Goal: Navigation & Orientation: Find specific page/section

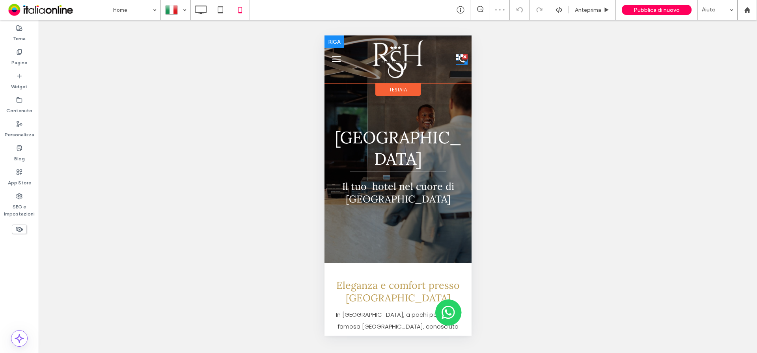
click at [455, 58] on icon at bounding box center [461, 59] width 12 height 11
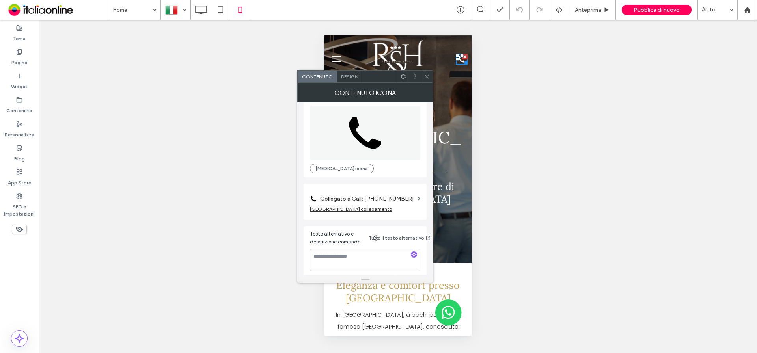
scroll to position [14, 0]
click at [418, 194] on span at bounding box center [419, 196] width 2 height 4
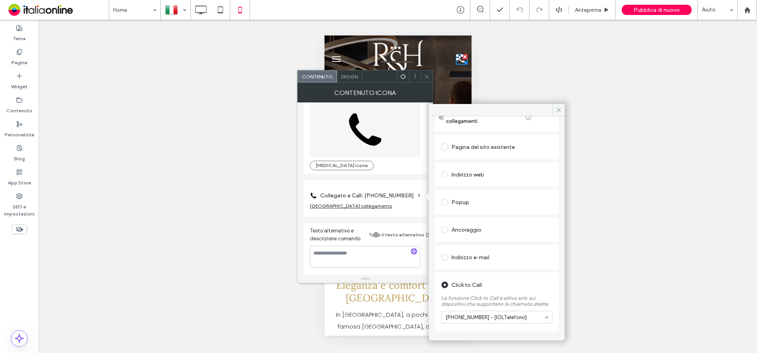
scroll to position [67, 0]
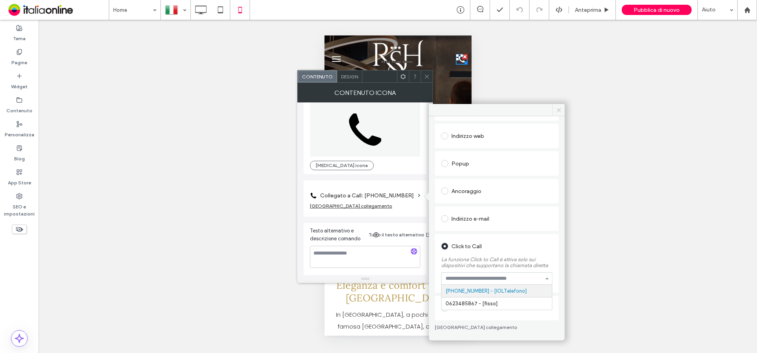
click at [560, 109] on icon at bounding box center [559, 110] width 6 height 6
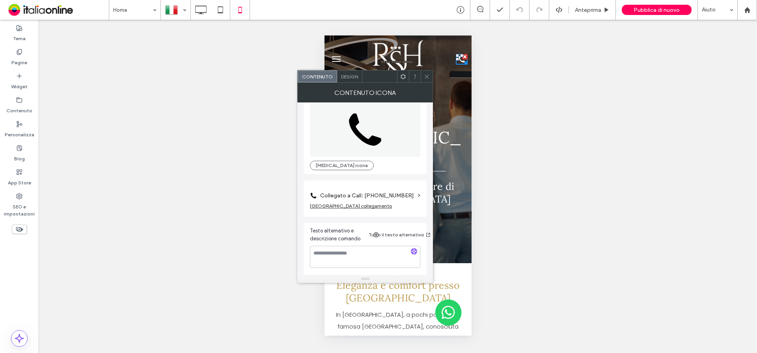
click at [426, 74] on icon at bounding box center [427, 77] width 6 height 6
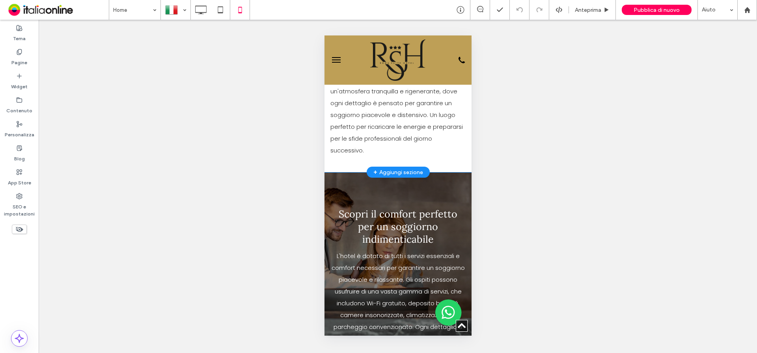
scroll to position [609, 0]
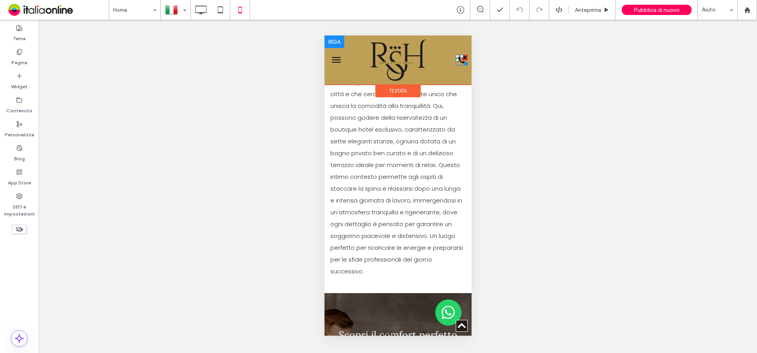
click at [458, 61] on icon at bounding box center [461, 60] width 6 height 6
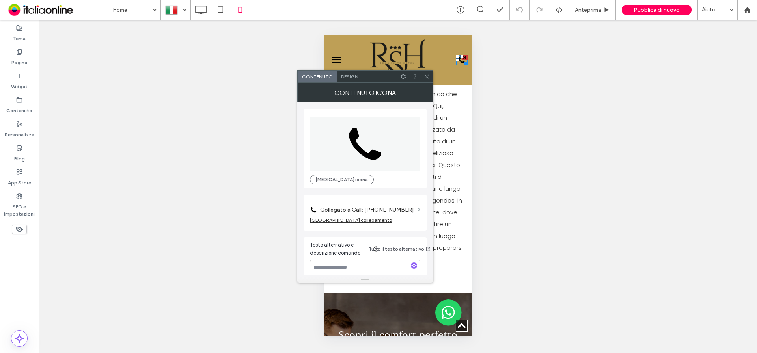
click at [420, 209] on span at bounding box center [419, 210] width 2 height 4
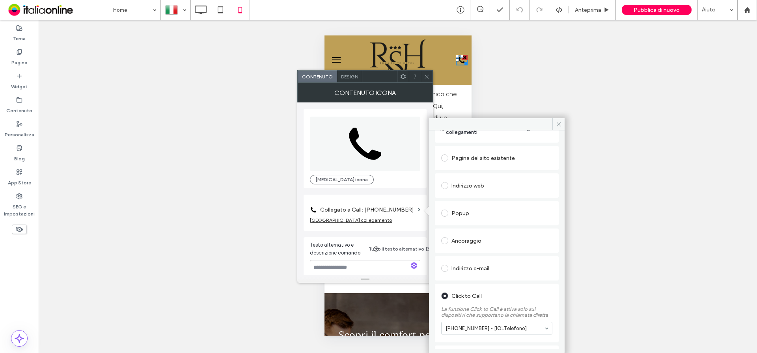
scroll to position [67, 0]
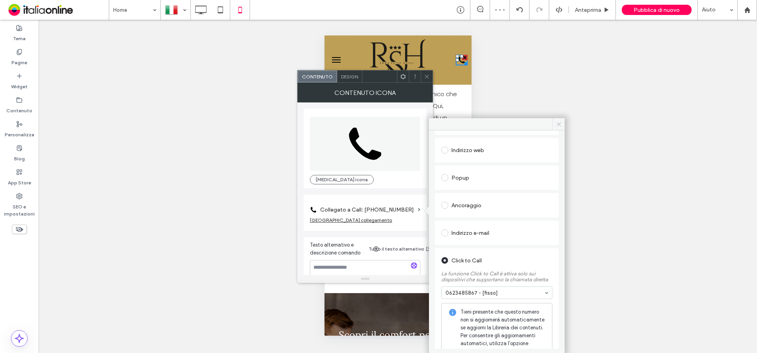
click at [556, 125] on icon at bounding box center [559, 124] width 6 height 6
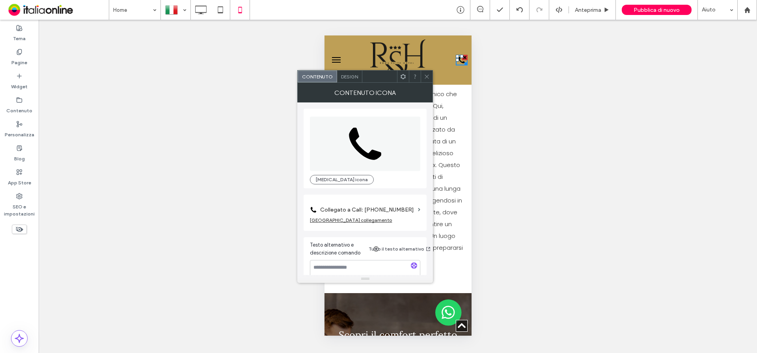
click at [426, 76] on icon at bounding box center [427, 77] width 6 height 6
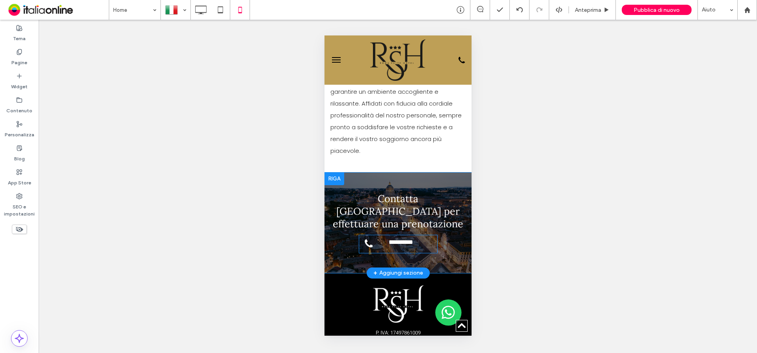
scroll to position [1358, 0]
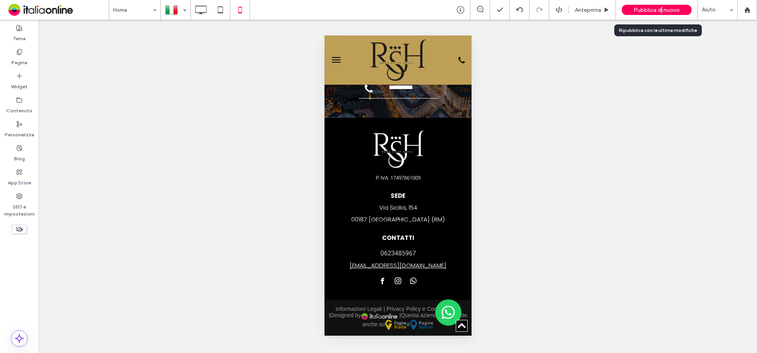
click at [662, 9] on span "Pubblica di nuovo" at bounding box center [656, 10] width 46 height 7
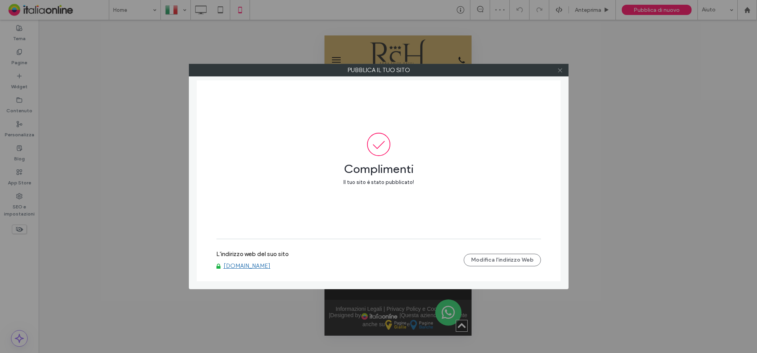
click at [560, 71] on use at bounding box center [560, 70] width 4 height 4
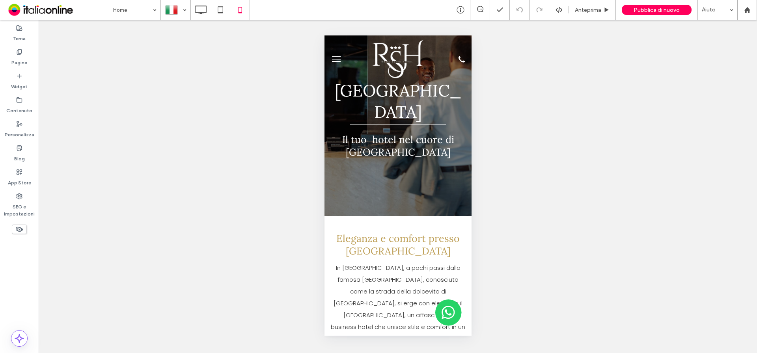
scroll to position [0, 0]
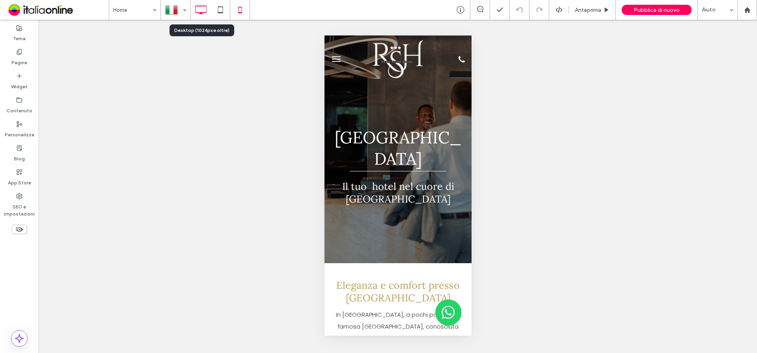
click at [200, 12] on use at bounding box center [200, 10] width 11 height 9
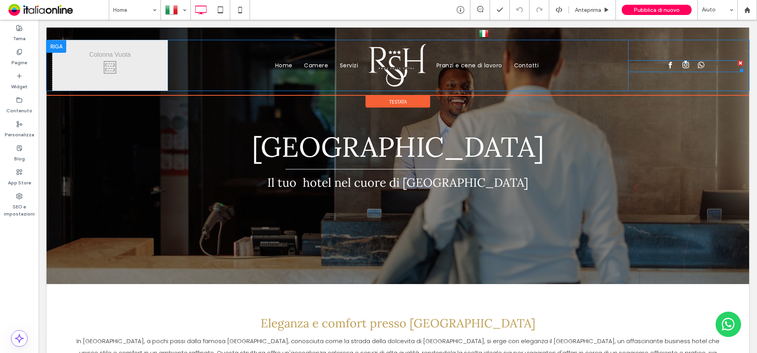
click at [696, 67] on span "whatsapp" at bounding box center [701, 65] width 10 height 10
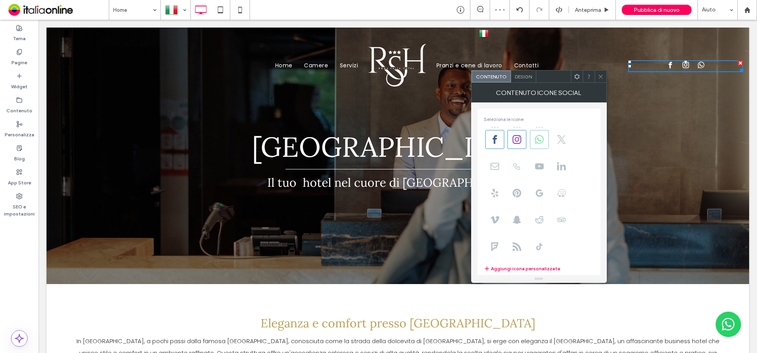
click at [541, 143] on use at bounding box center [539, 139] width 9 height 9
drag, startPoint x: 599, startPoint y: 77, endPoint x: 605, endPoint y: 73, distance: 6.5
click at [599, 77] on use at bounding box center [600, 76] width 4 height 4
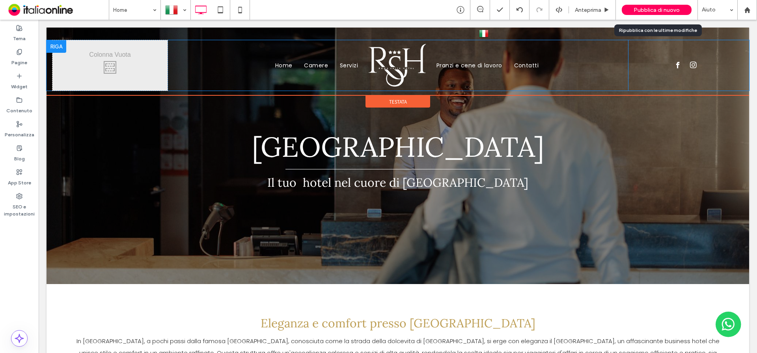
click at [649, 10] on span "Pubblica di nuovo" at bounding box center [656, 10] width 46 height 7
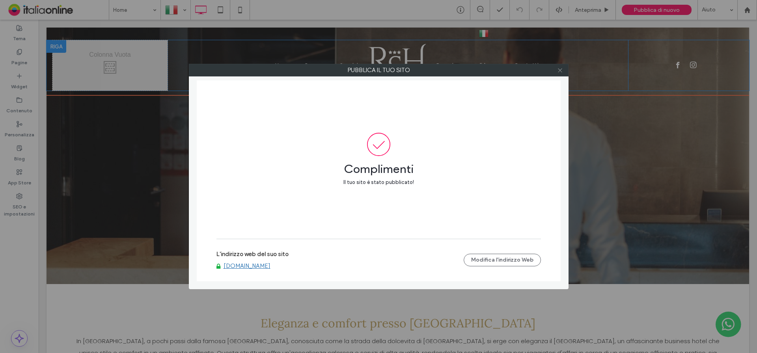
click at [558, 70] on icon at bounding box center [560, 70] width 6 height 6
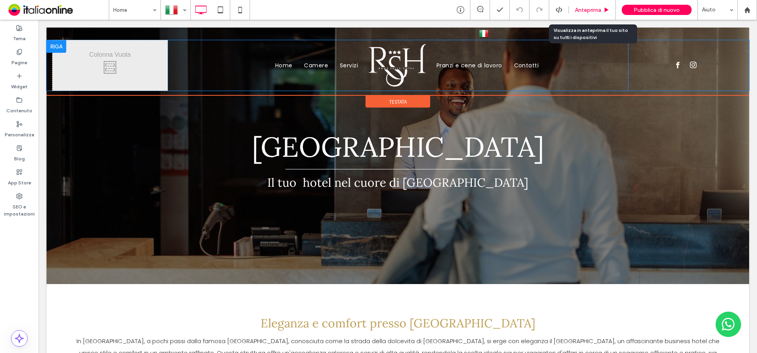
click at [606, 10] on use at bounding box center [607, 9] width 4 height 4
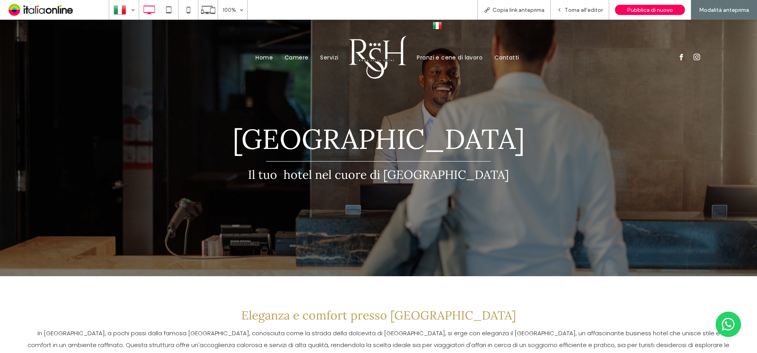
click at [437, 26] on img at bounding box center [436, 25] width 9 height 10
click at [437, 25] on img at bounding box center [436, 25] width 9 height 10
click at [437, 26] on img at bounding box center [436, 25] width 9 height 10
click at [435, 39] on img at bounding box center [436, 37] width 9 height 10
click at [439, 26] on img at bounding box center [436, 25] width 9 height 10
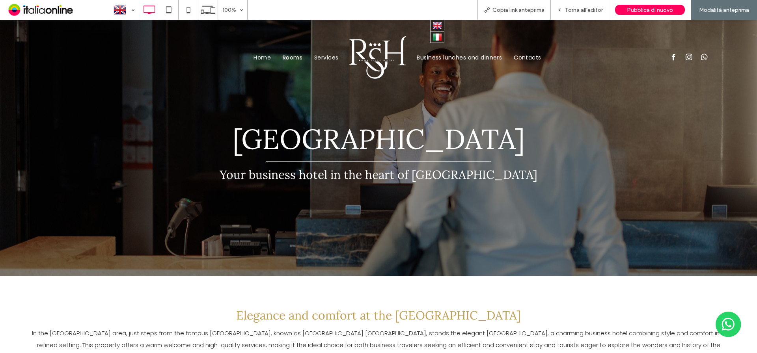
click at [437, 34] on img at bounding box center [436, 37] width 9 height 10
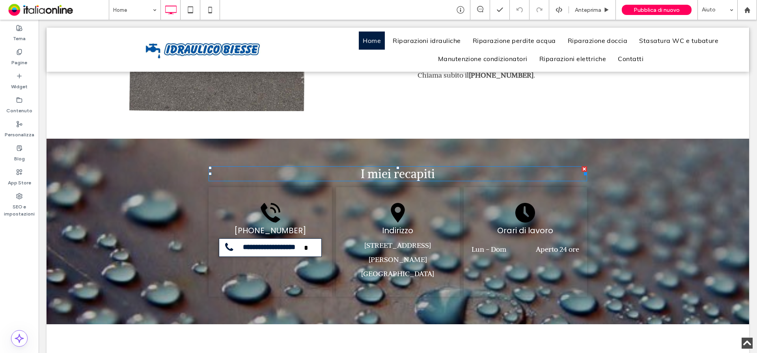
scroll to position [2312, 0]
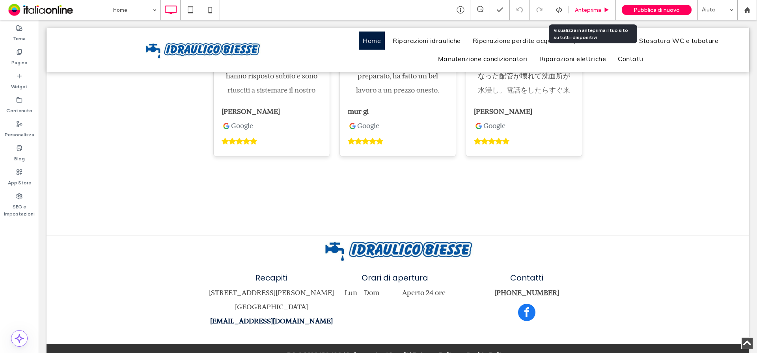
click at [598, 15] on div "Anteprima" at bounding box center [592, 10] width 47 height 20
click at [589, 9] on span "Anteprima" at bounding box center [588, 10] width 26 height 7
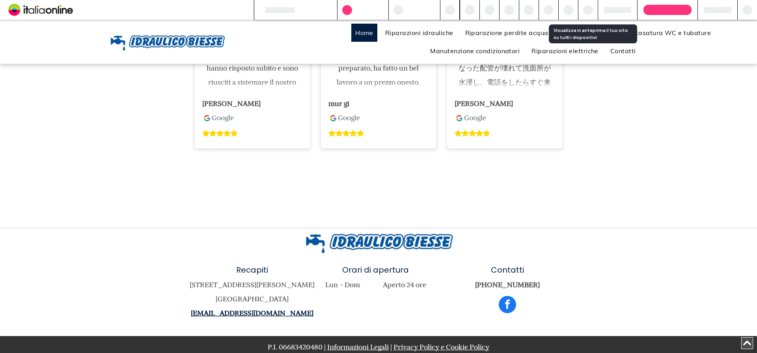
scroll to position [2296, 0]
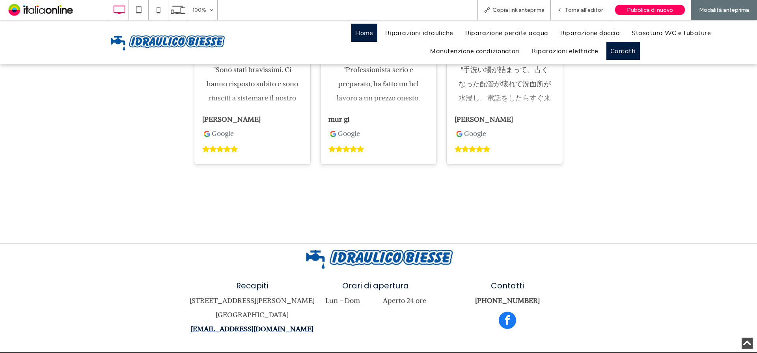
click at [620, 47] on span "Contatti" at bounding box center [623, 51] width 26 height 13
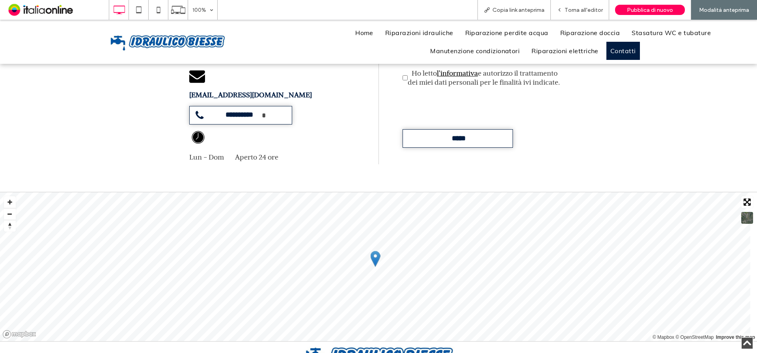
scroll to position [520, 0]
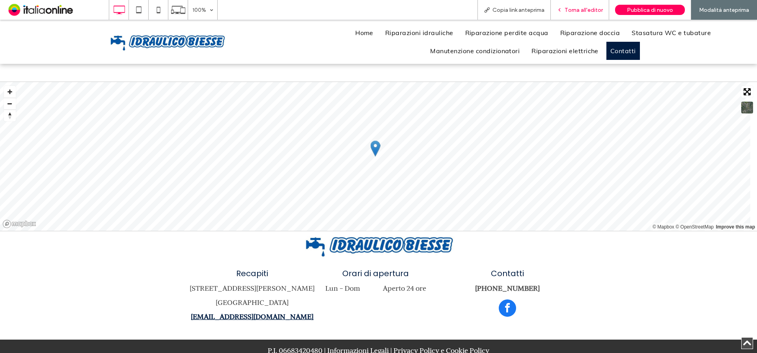
click at [589, 12] on span "Torna all'editor" at bounding box center [583, 10] width 38 height 7
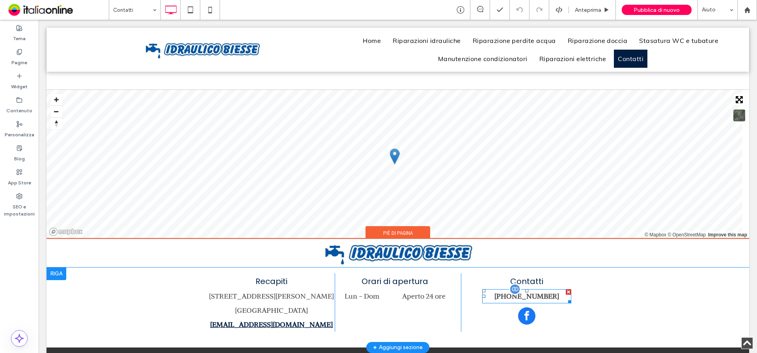
click at [552, 289] on div "+39 3386350621" at bounding box center [526, 296] width 89 height 14
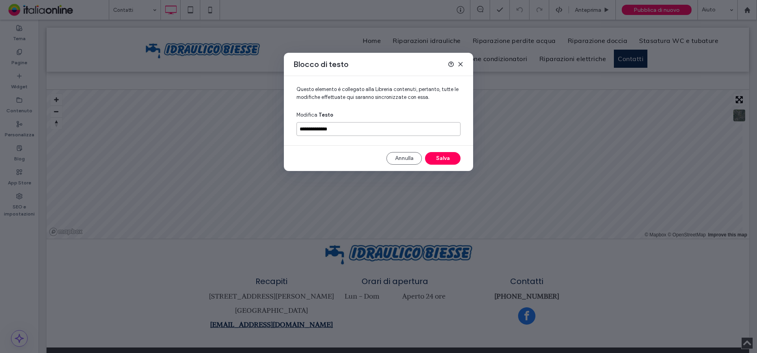
drag, startPoint x: 341, startPoint y: 130, endPoint x: 346, endPoint y: 128, distance: 4.6
click at [341, 130] on input "**********" at bounding box center [378, 129] width 164 height 14
click at [350, 129] on input "**********" at bounding box center [378, 129] width 164 height 14
click at [407, 161] on button "Annulla" at bounding box center [403, 158] width 35 height 13
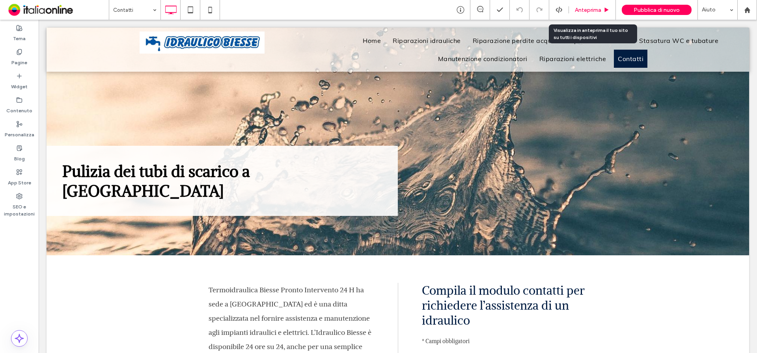
click at [597, 11] on span "Anteprima" at bounding box center [588, 10] width 26 height 7
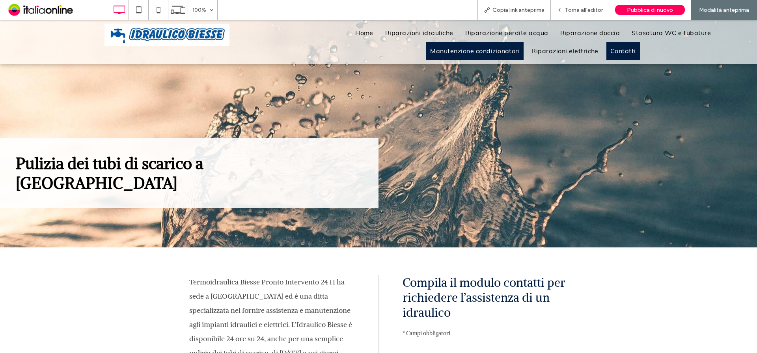
click at [470, 55] on span "Manutenzione condizionatori" at bounding box center [474, 51] width 89 height 13
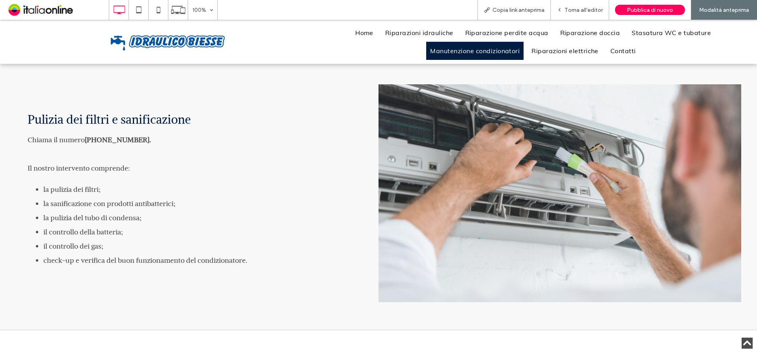
scroll to position [924, 0]
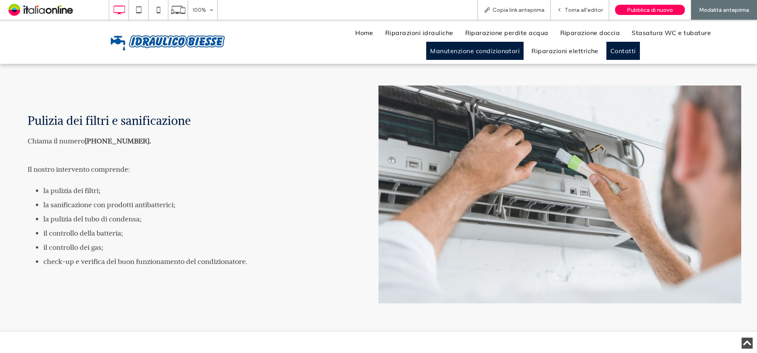
click at [615, 54] on span "Contatti" at bounding box center [623, 51] width 26 height 13
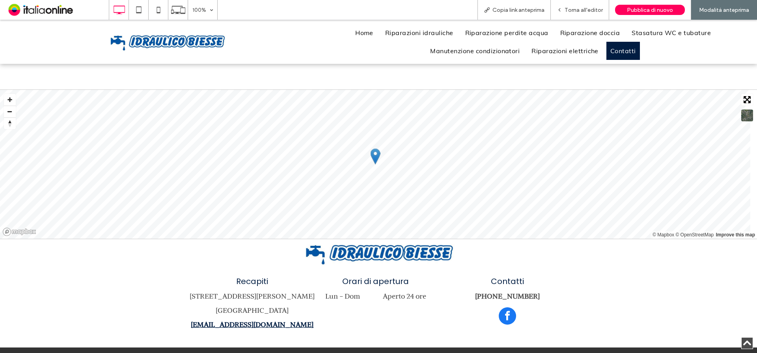
scroll to position [520, 0]
